Goal: Task Accomplishment & Management: Use online tool/utility

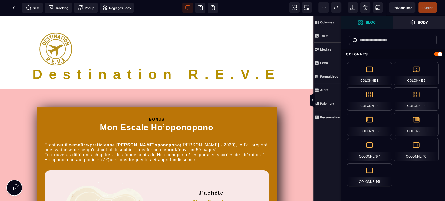
click at [15, 9] on icon at bounding box center [14, 7] width 5 height 5
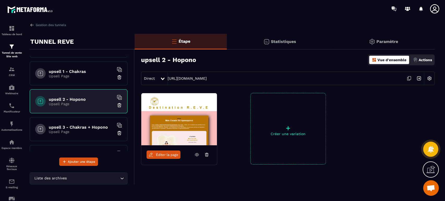
scroll to position [212, 0]
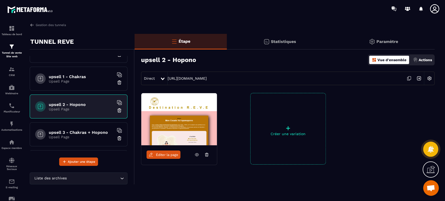
click at [117, 102] on icon at bounding box center [119, 102] width 5 height 5
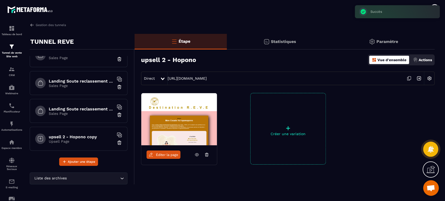
scroll to position [378, 0]
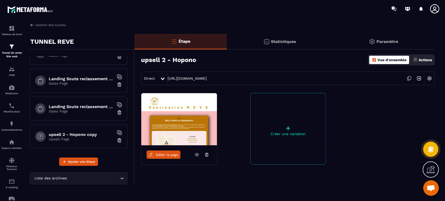
click at [79, 132] on h6 "upsell 2 - Hopono copy" at bounding box center [81, 134] width 65 height 5
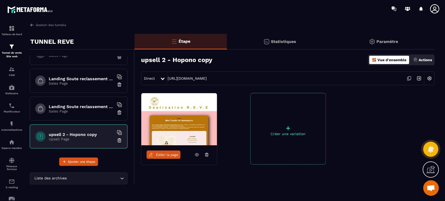
click at [429, 78] on img at bounding box center [429, 78] width 10 height 10
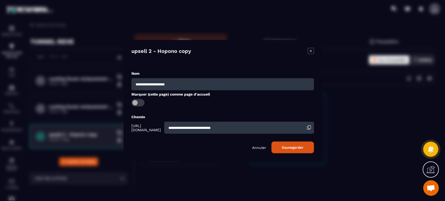
drag, startPoint x: 169, startPoint y: 84, endPoint x: 201, endPoint y: 88, distance: 32.9
click at [201, 88] on input "**********" at bounding box center [222, 84] width 182 height 12
type input "**********"
click at [284, 147] on button "Sauvegarder" at bounding box center [292, 148] width 42 height 12
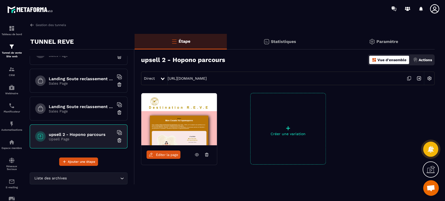
click at [41, 106] on icon at bounding box center [40, 109] width 6 height 6
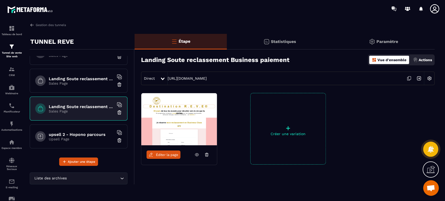
click at [42, 134] on icon at bounding box center [40, 136] width 6 height 6
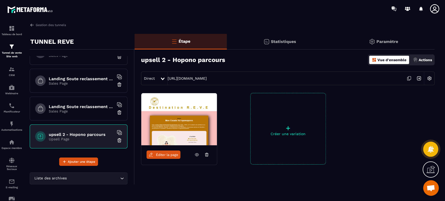
click at [40, 135] on icon at bounding box center [40, 136] width 2 height 2
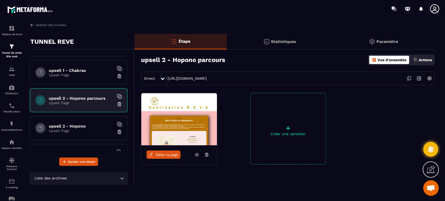
scroll to position [223, 0]
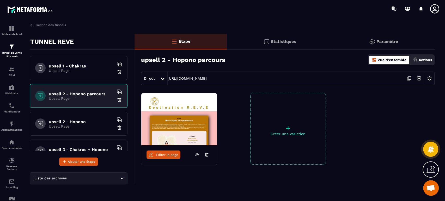
click at [83, 67] on h6 "upsell 1 - Chakras" at bounding box center [81, 66] width 65 height 5
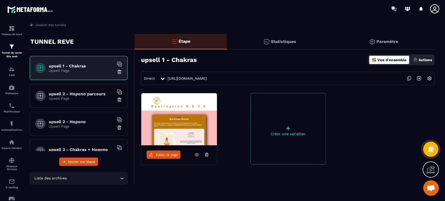
click at [98, 96] on p "Upsell Page" at bounding box center [81, 98] width 65 height 4
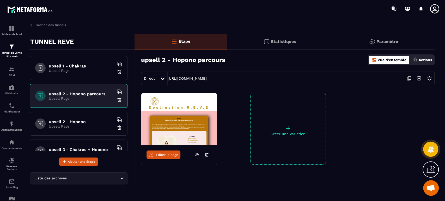
click at [409, 77] on icon at bounding box center [409, 78] width 10 height 10
click at [84, 70] on p "Upsell Page" at bounding box center [81, 71] width 65 height 4
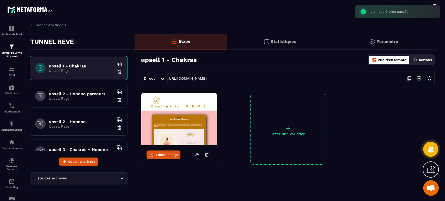
click at [169, 155] on span "Éditer la page" at bounding box center [167, 155] width 22 height 4
